Goal: Task Accomplishment & Management: Manage account settings

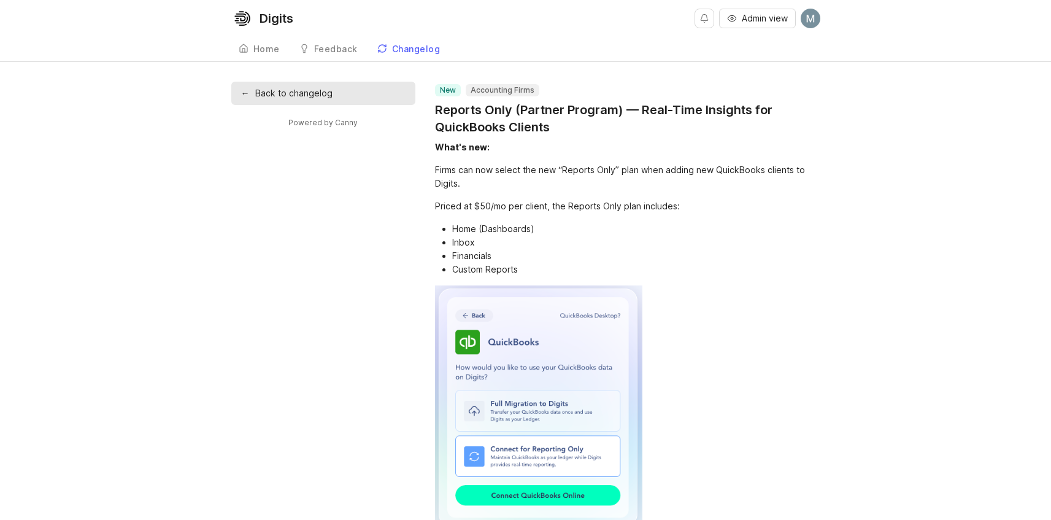
drag, startPoint x: 77, startPoint y: 375, endPoint x: 90, endPoint y: 330, distance: 46.6
click at [77, 375] on div "← Back to changelog Powered by Canny new Accounting Firms Reports Only (Partner…" at bounding box center [525, 390] width 1051 height 617
click at [229, 444] on div "← Back to changelog Powered by Canny new Accounting Firms Reports Only (Partner…" at bounding box center [525, 390] width 1051 height 617
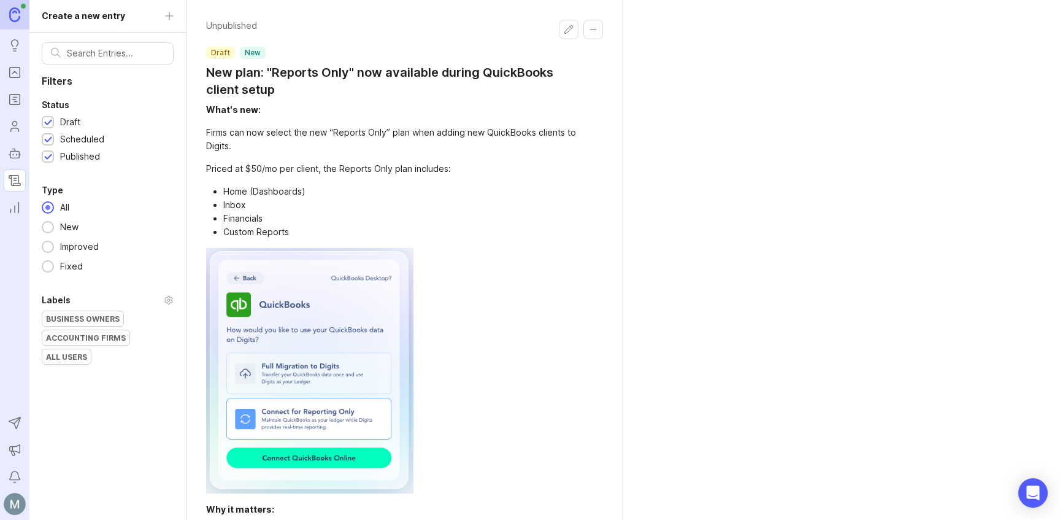
click at [912, 260] on div "Unpublished draft new New plan: "Reports Only" now available during QuickBooks …" at bounding box center [624, 260] width 874 height 520
click at [568, 33] on button "Edit changelog entry" at bounding box center [569, 30] width 20 height 20
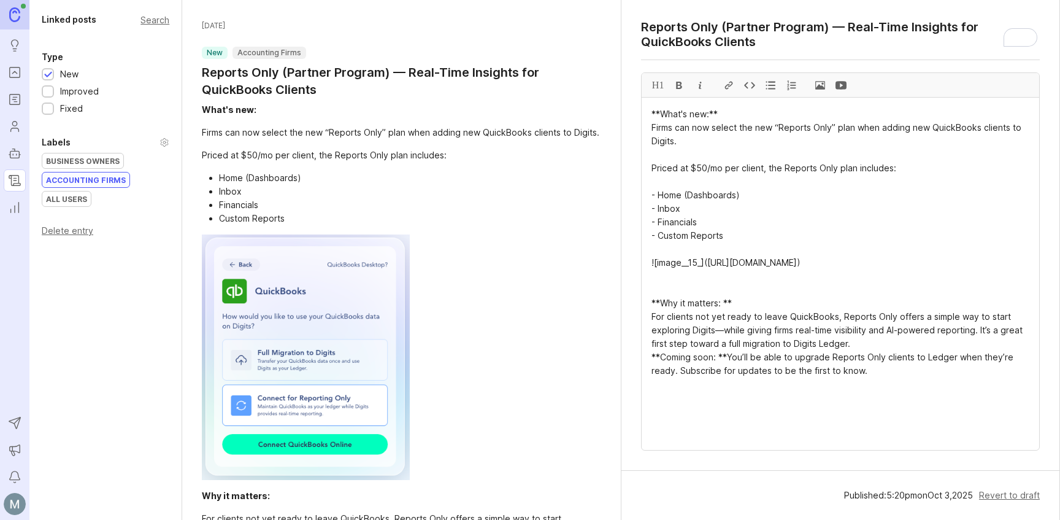
click at [64, 229] on div "Delete entry" at bounding box center [106, 230] width 128 height 9
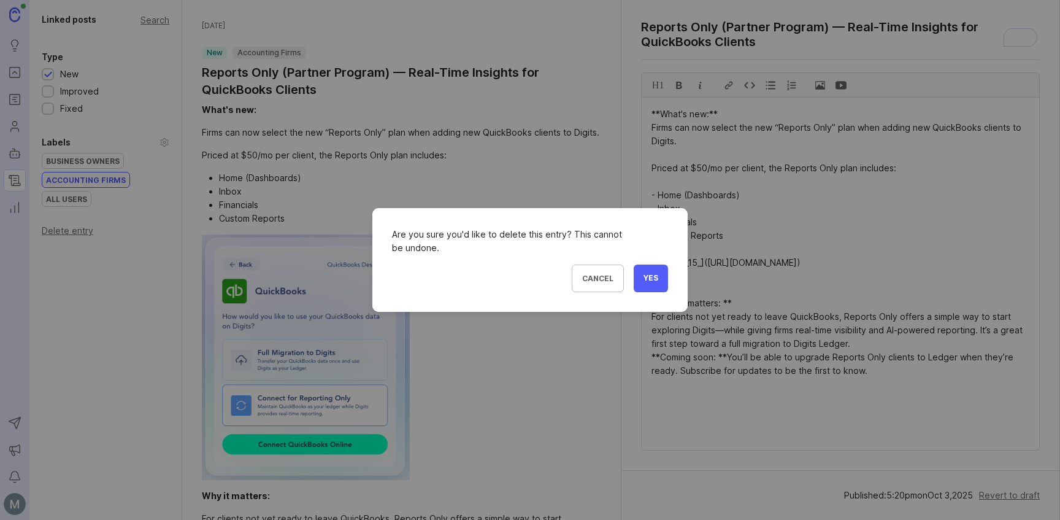
click at [653, 277] on button "Yes" at bounding box center [651, 278] width 34 height 28
